Goal: Transaction & Acquisition: Book appointment/travel/reservation

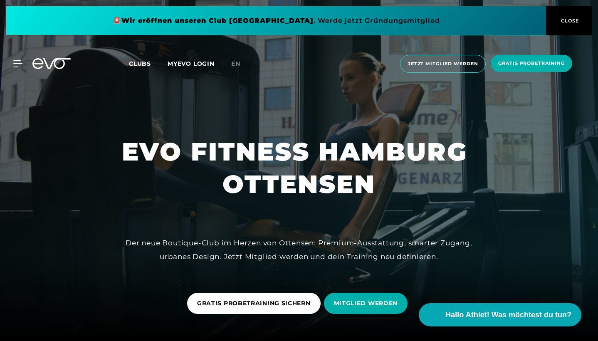
click at [566, 21] on span "CLOSE" at bounding box center [569, 20] width 20 height 7
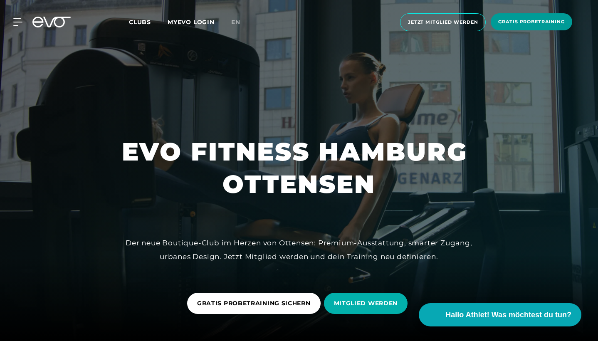
click at [518, 22] on span "Gratis Probetraining" at bounding box center [532, 21] width 67 height 7
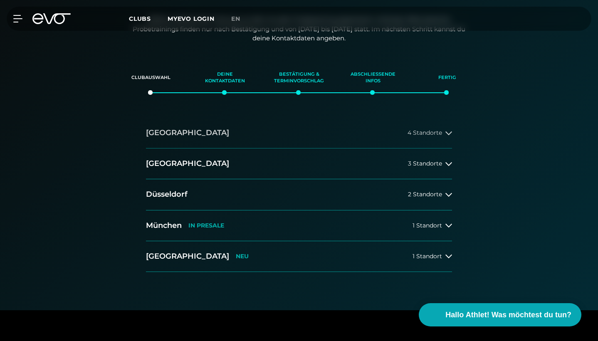
scroll to position [169, 0]
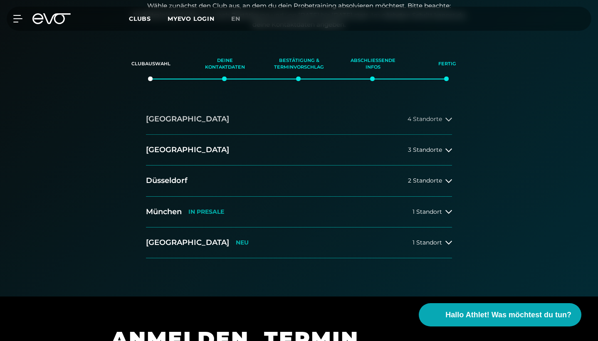
click at [431, 116] on span "4 Standorte" at bounding box center [425, 119] width 35 height 6
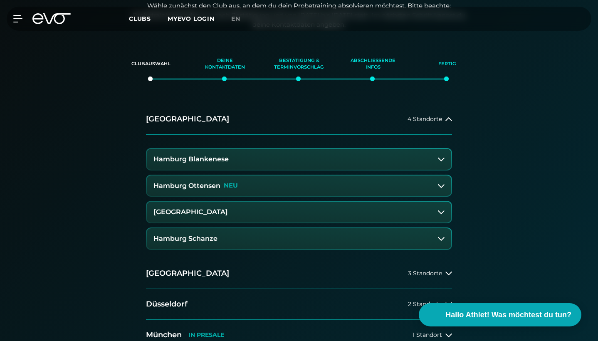
click at [325, 184] on button "Hamburg Ottensen NEU" at bounding box center [299, 186] width 305 height 21
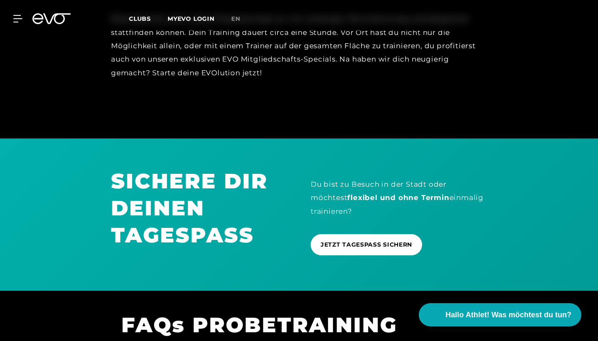
scroll to position [721, 0]
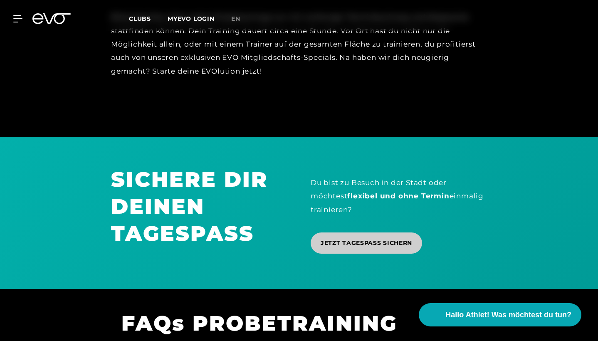
click at [352, 240] on span "JETZT TAGESPASS SICHERN" at bounding box center [367, 243] width 92 height 9
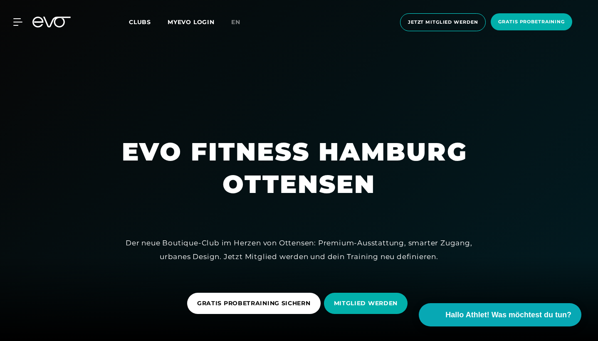
click at [135, 20] on span "Clubs" at bounding box center [140, 21] width 22 height 7
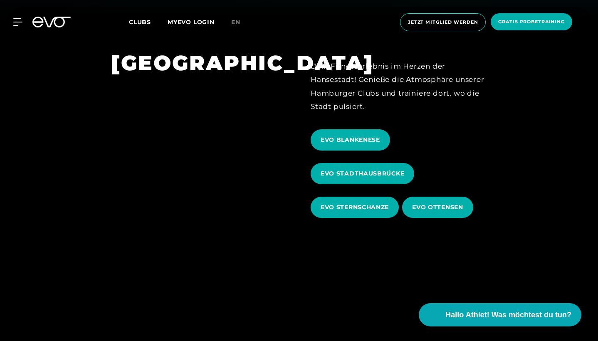
scroll to position [322, 0]
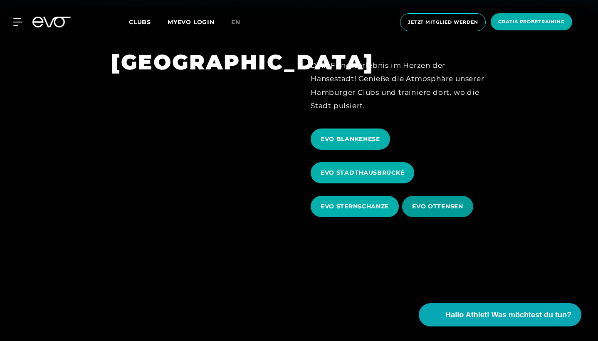
click at [440, 210] on span "EVO OTTENSEN" at bounding box center [437, 206] width 51 height 9
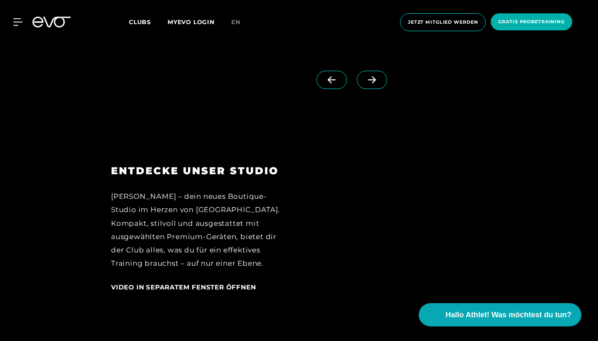
scroll to position [803, 0]
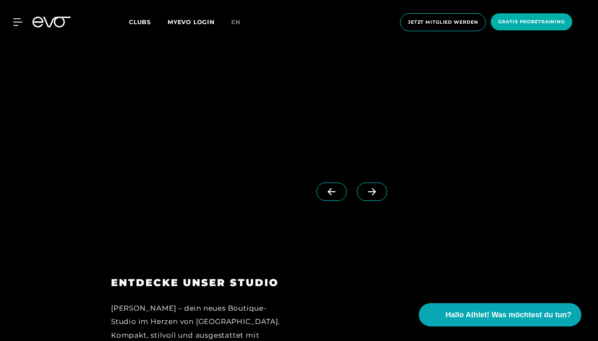
click at [374, 183] on span at bounding box center [372, 192] width 30 height 18
click at [372, 201] on span at bounding box center [372, 192] width 30 height 18
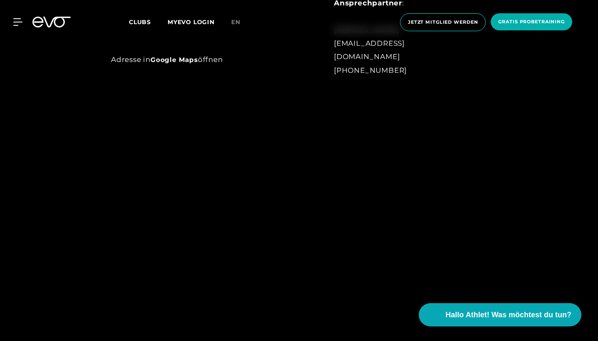
scroll to position [988, 0]
